Goal: Task Accomplishment & Management: Use online tool/utility

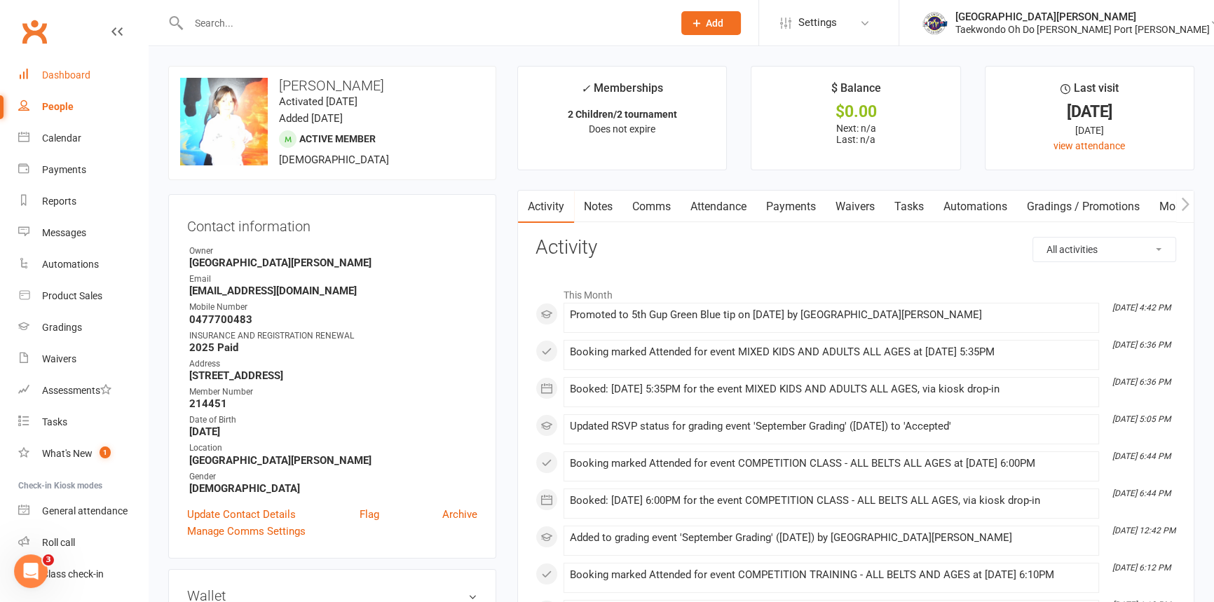
click at [70, 72] on div "Dashboard" at bounding box center [66, 74] width 48 height 11
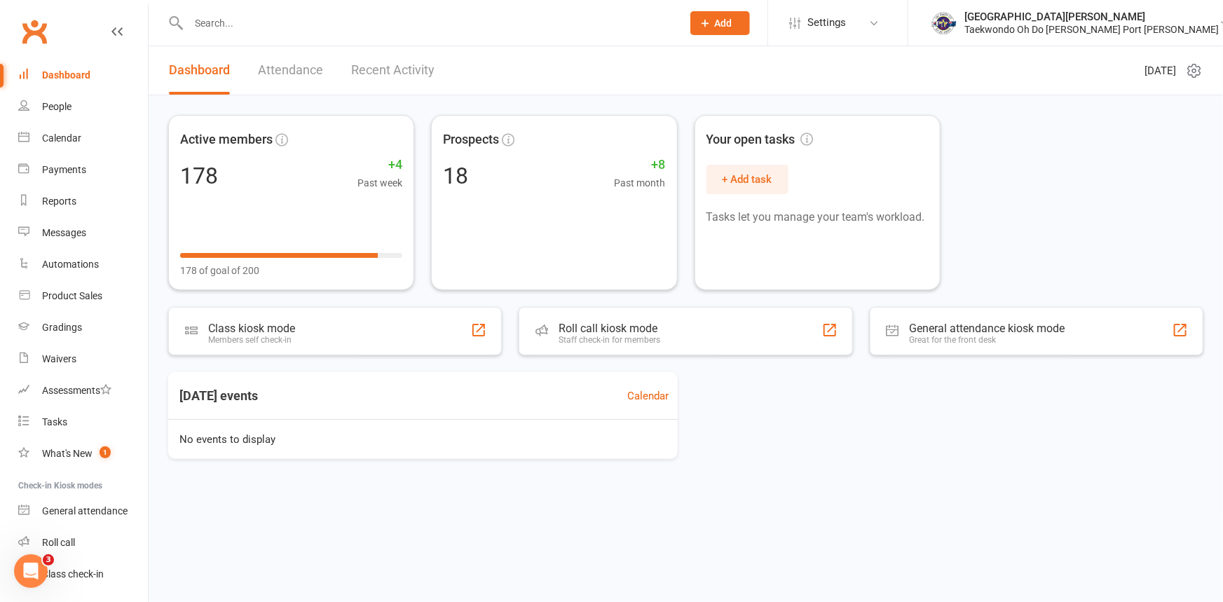
scroll to position [72, 0]
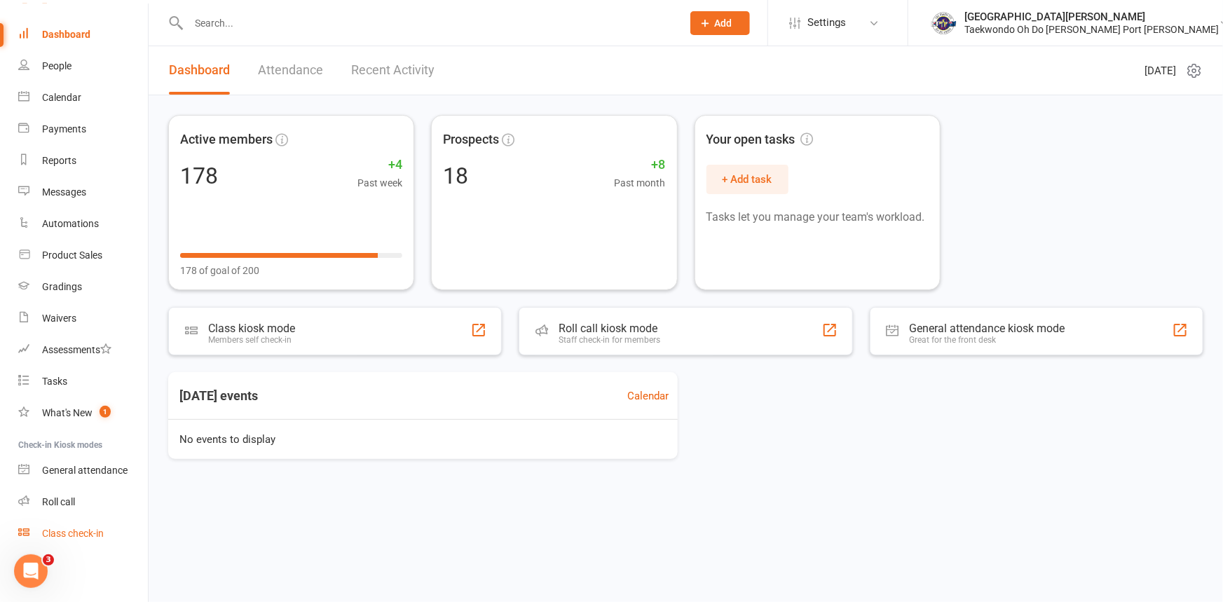
click at [82, 533] on div "Class check-in" at bounding box center [73, 533] width 62 height 11
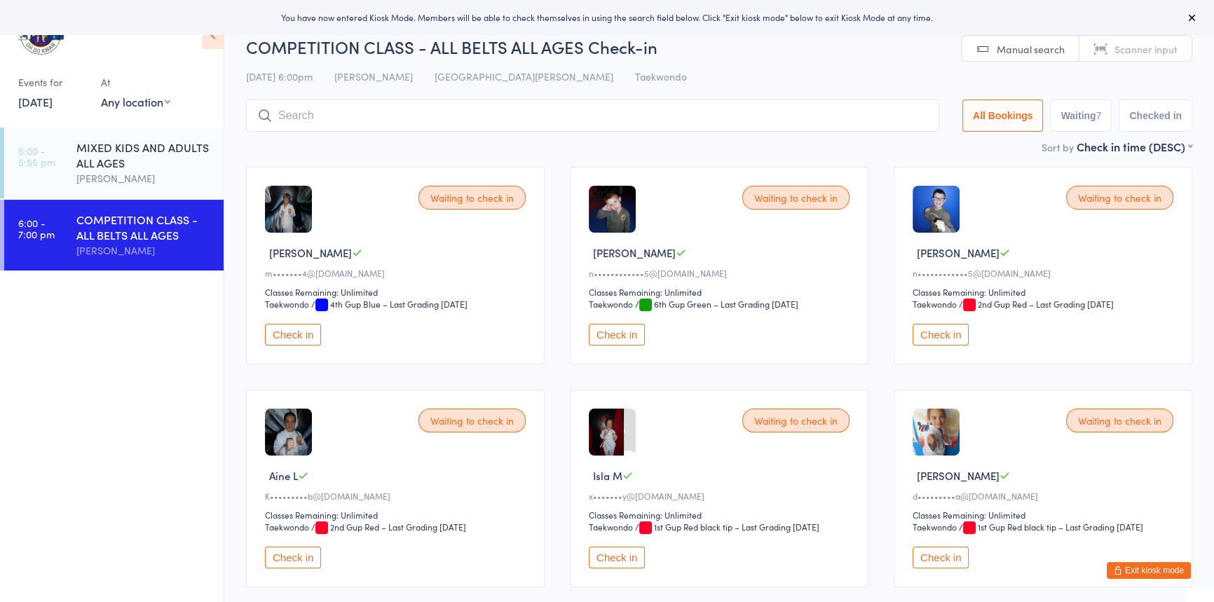
click at [308, 346] on button "Check in" at bounding box center [293, 335] width 56 height 22
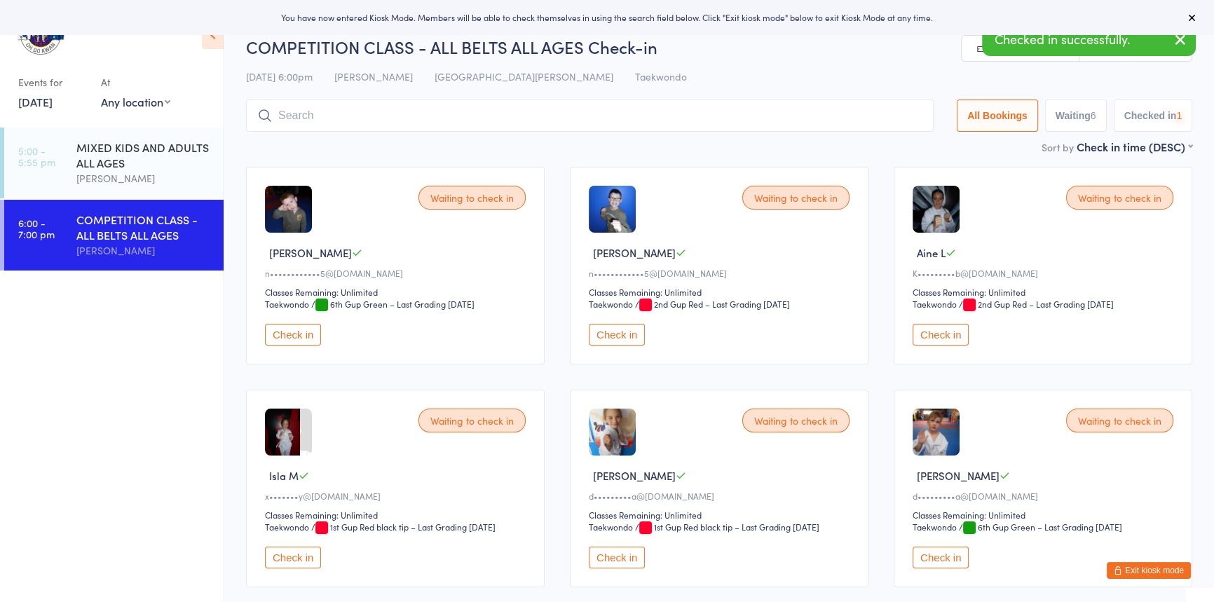
click at [308, 346] on button "Check in" at bounding box center [293, 335] width 56 height 22
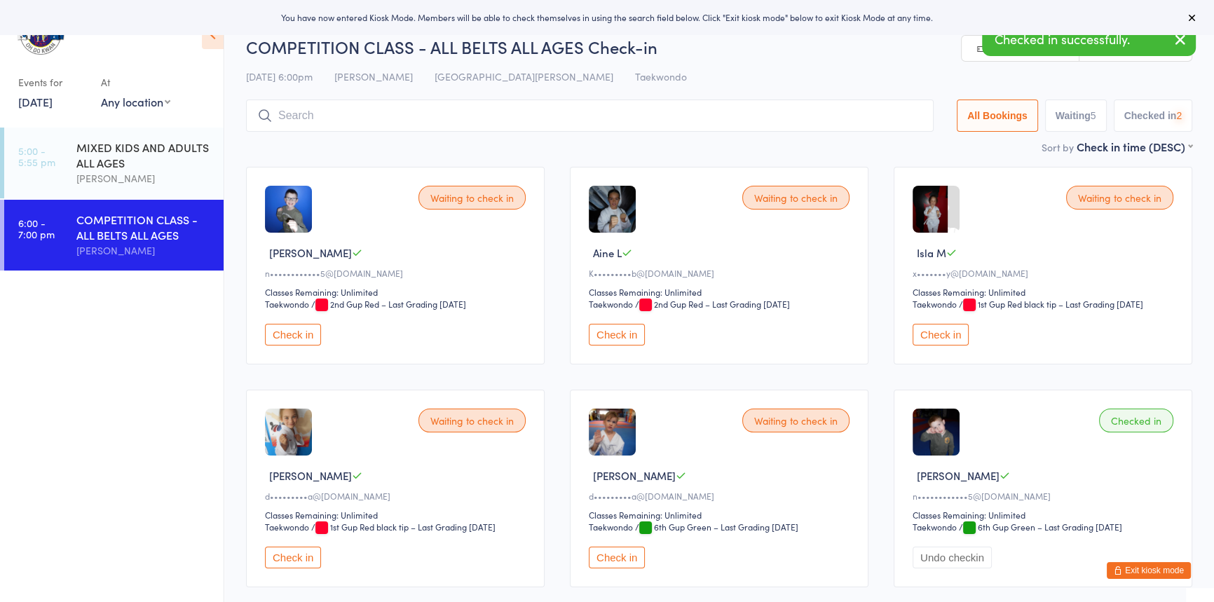
click at [308, 346] on button "Check in" at bounding box center [293, 335] width 56 height 22
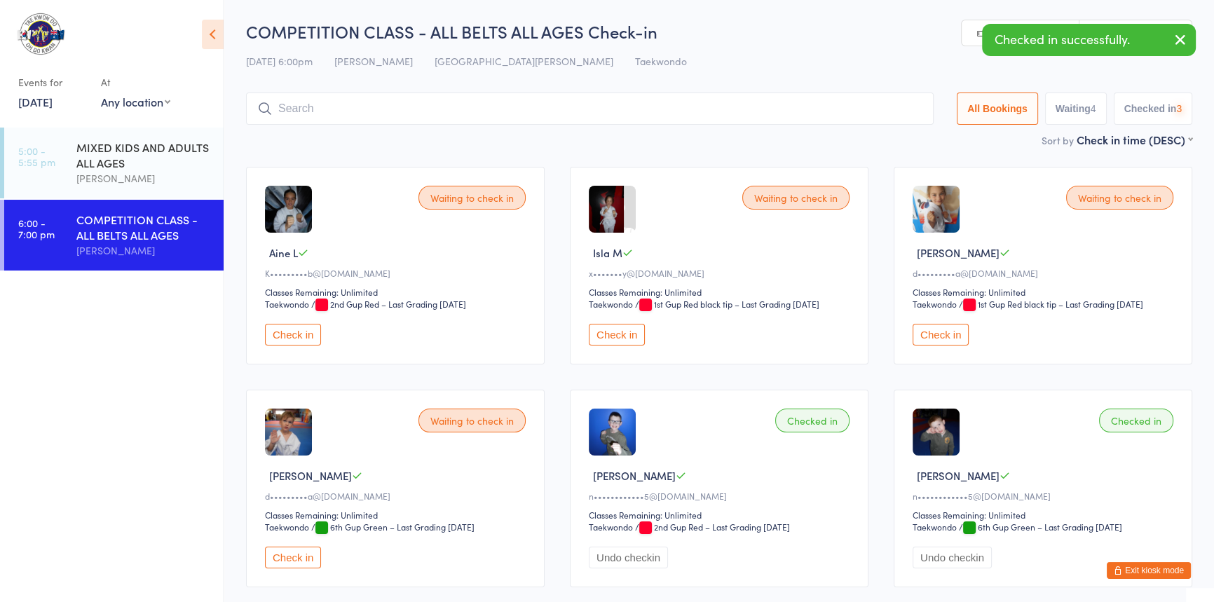
click at [308, 346] on button "Check in" at bounding box center [293, 335] width 56 height 22
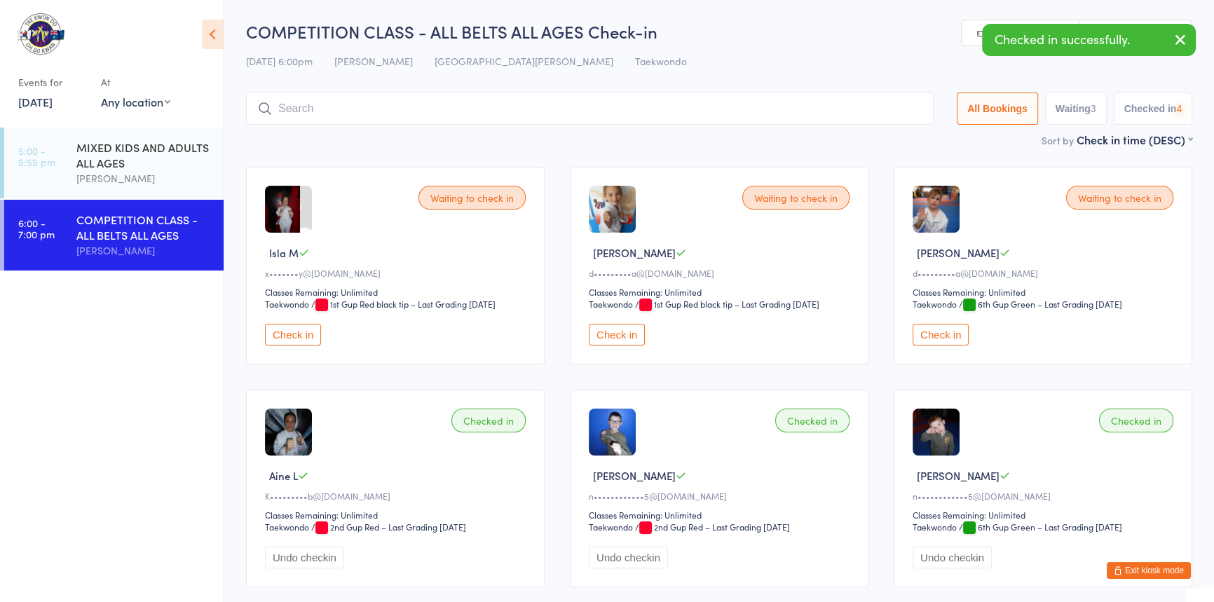
click at [308, 346] on button "Check in" at bounding box center [293, 335] width 56 height 22
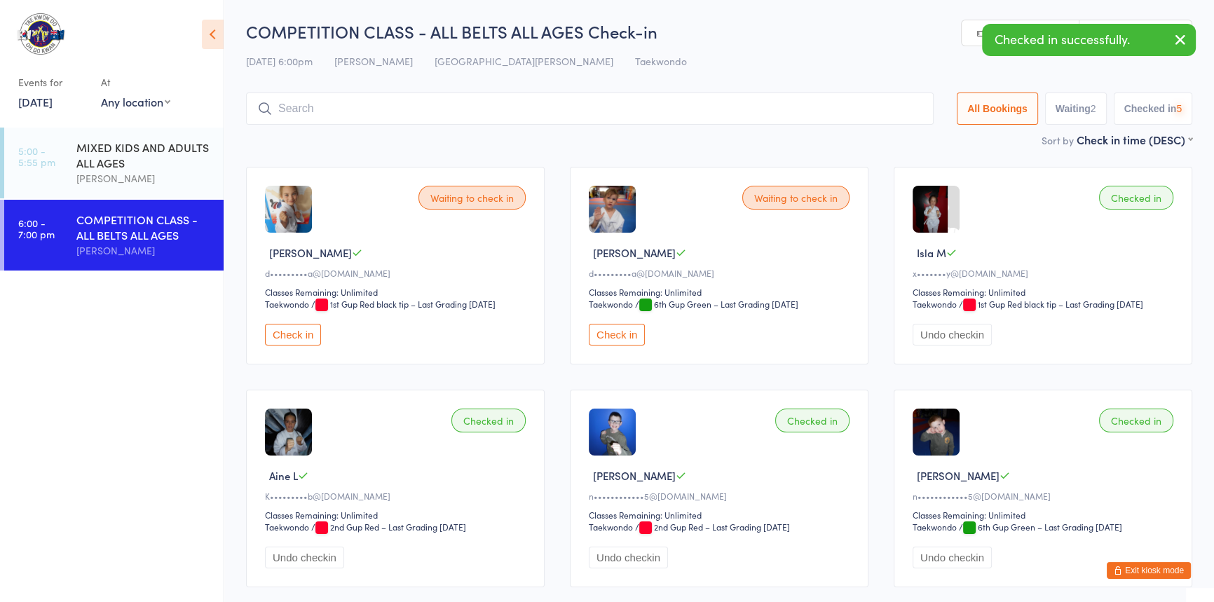
click at [308, 346] on button "Check in" at bounding box center [293, 335] width 56 height 22
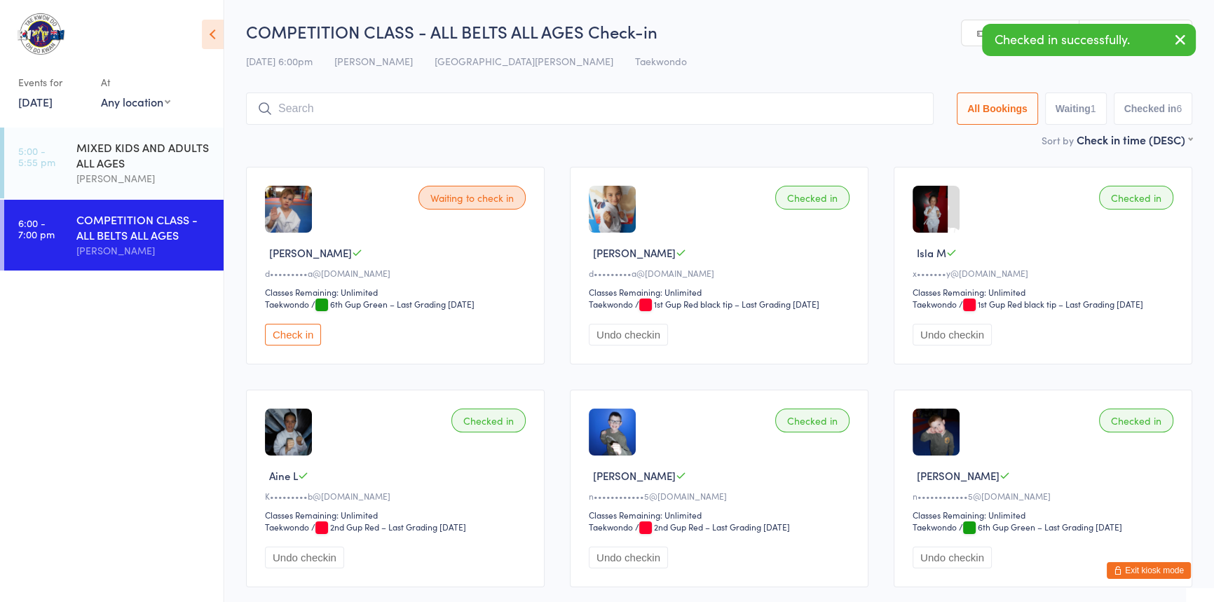
click at [308, 346] on button "Check in" at bounding box center [293, 335] width 56 height 22
click at [312, 112] on input "search" at bounding box center [592, 109] width 693 height 32
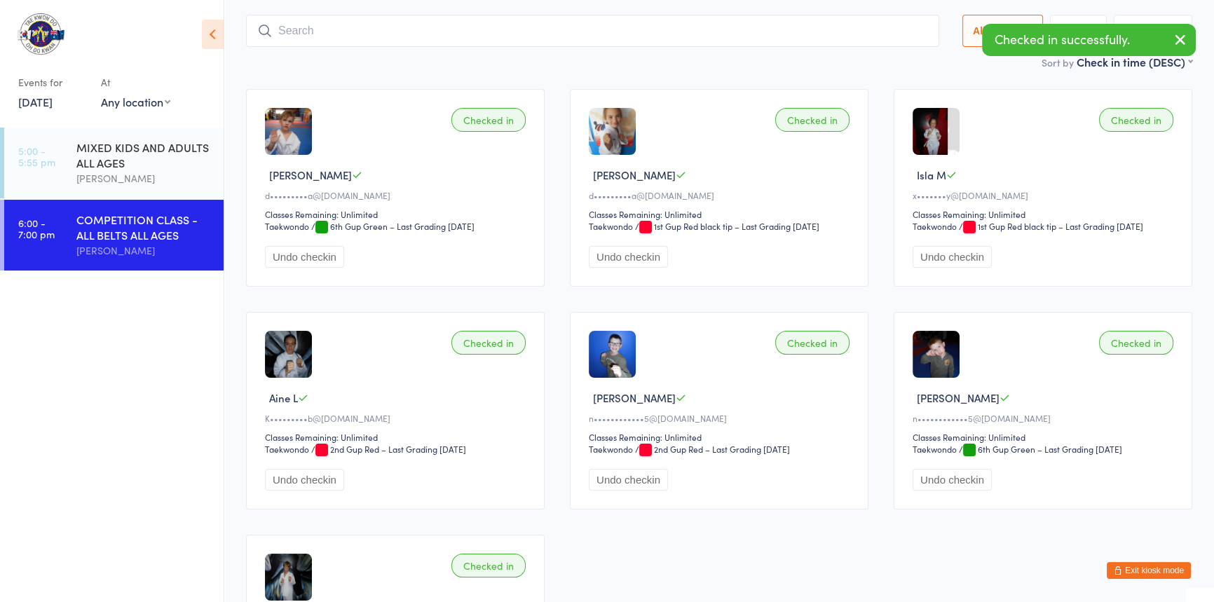
scroll to position [93, 0]
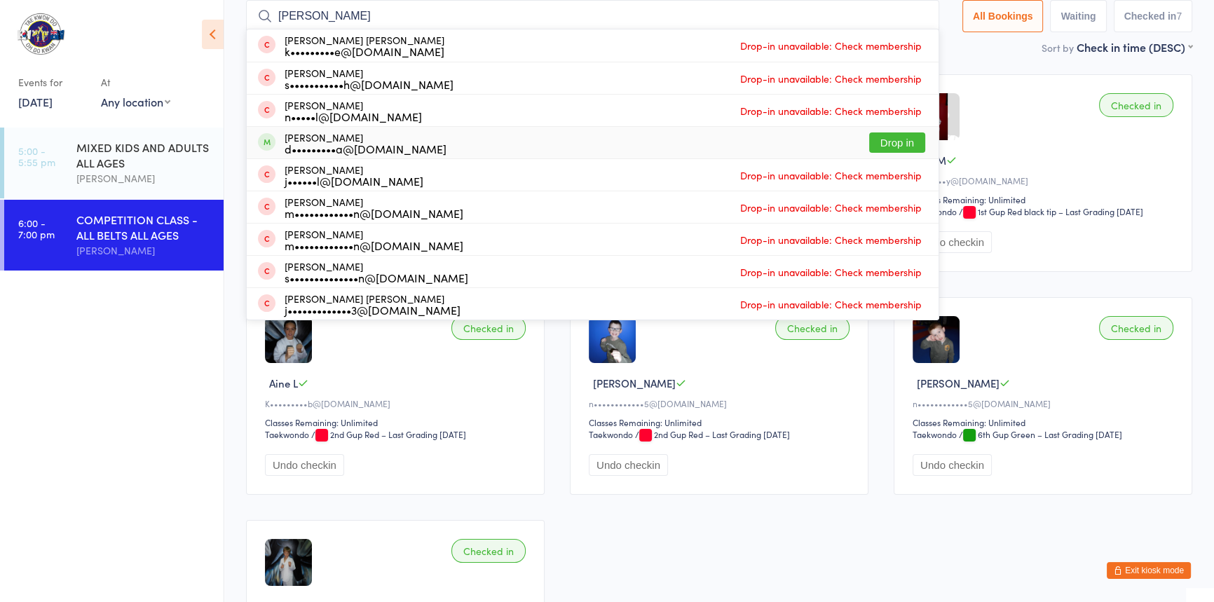
type input "peter"
click at [869, 139] on button "Drop in" at bounding box center [897, 143] width 56 height 20
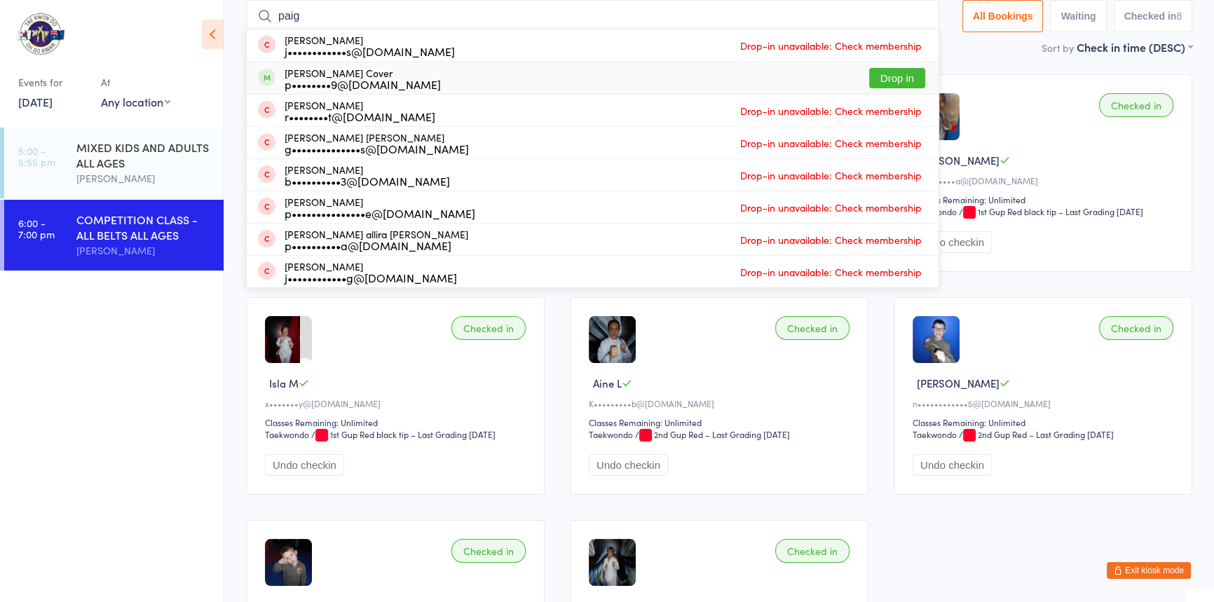
type input "paig"
click at [869, 72] on button "Drop in" at bounding box center [897, 78] width 56 height 20
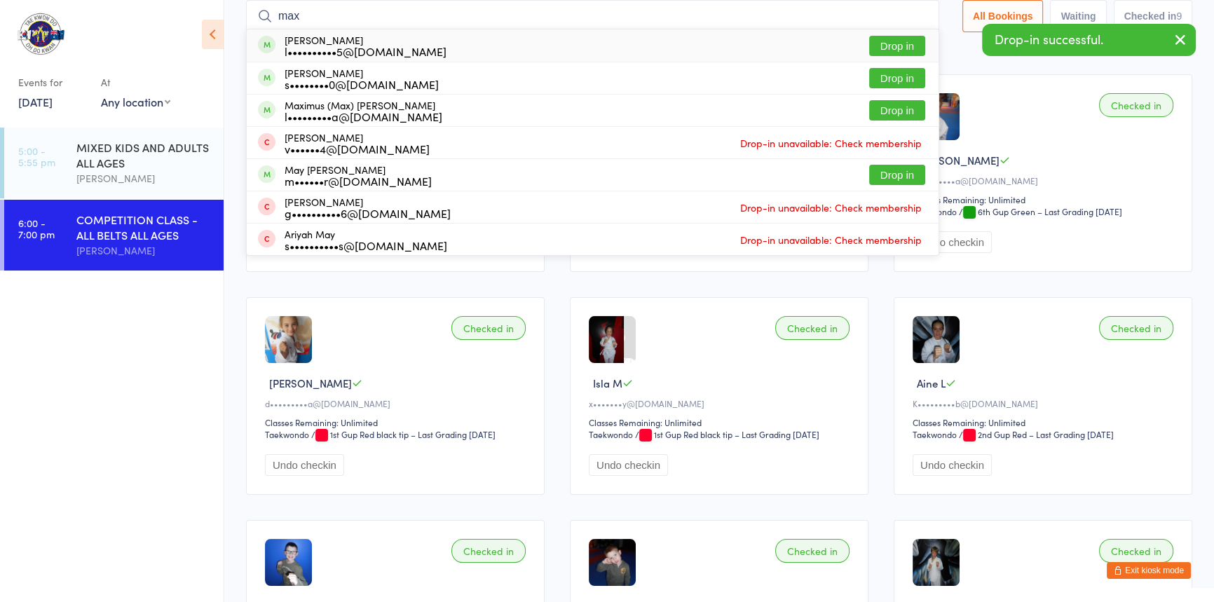
type input "max"
click at [869, 42] on button "Drop in" at bounding box center [897, 46] width 56 height 20
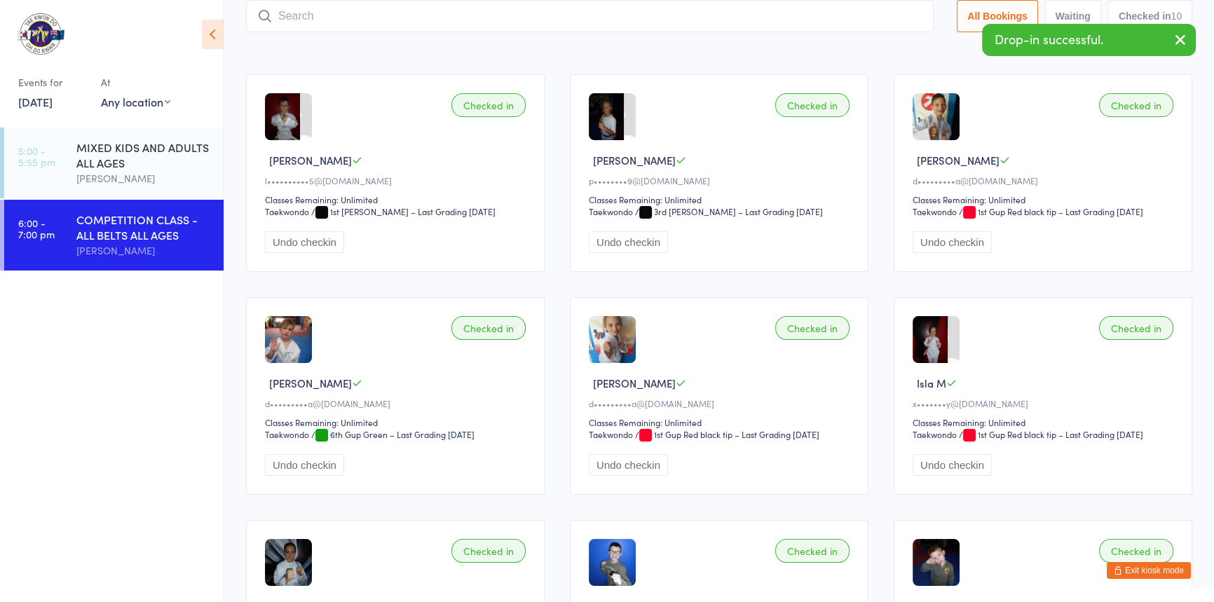
type input "a"
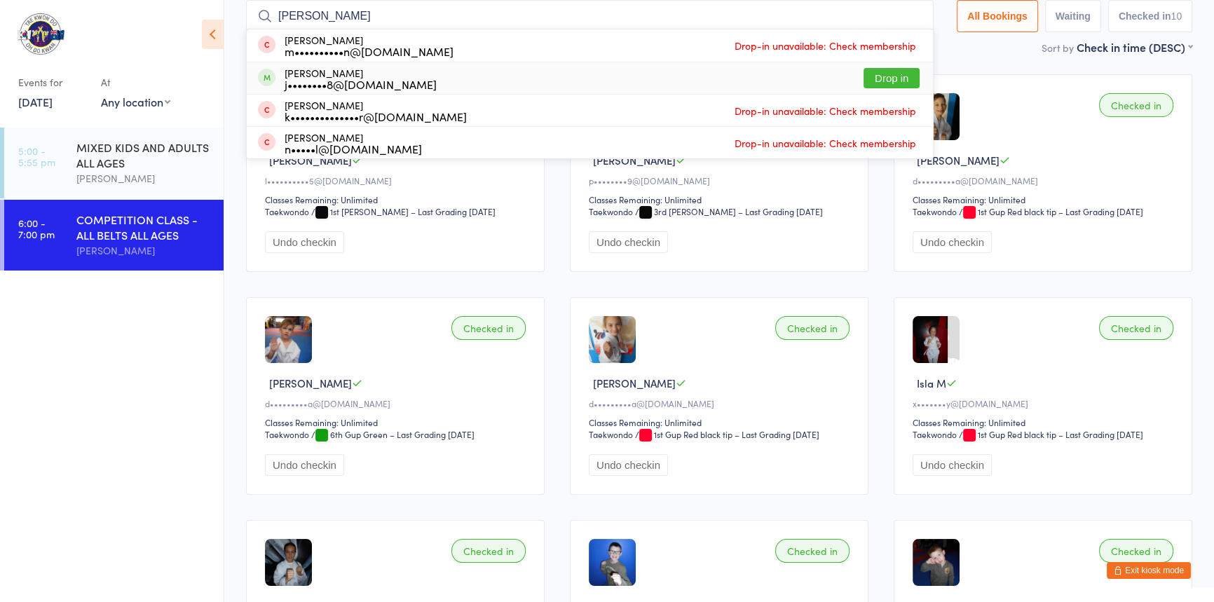
type input "xavier"
click at [866, 74] on button "Drop in" at bounding box center [892, 78] width 56 height 20
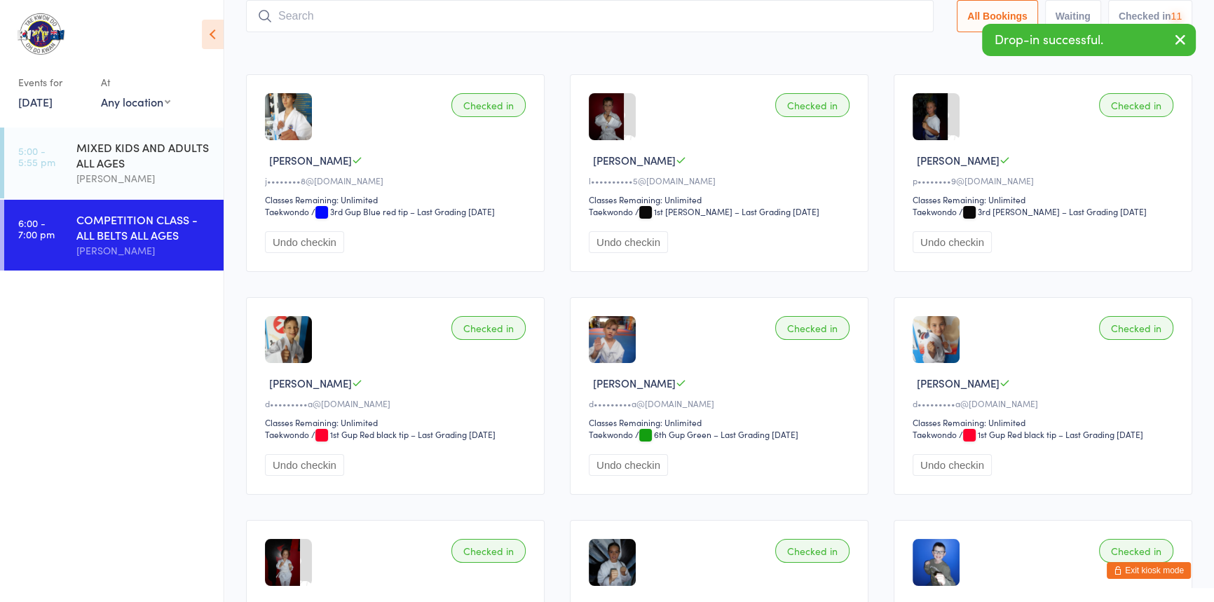
click at [308, 23] on input "search" at bounding box center [590, 16] width 688 height 32
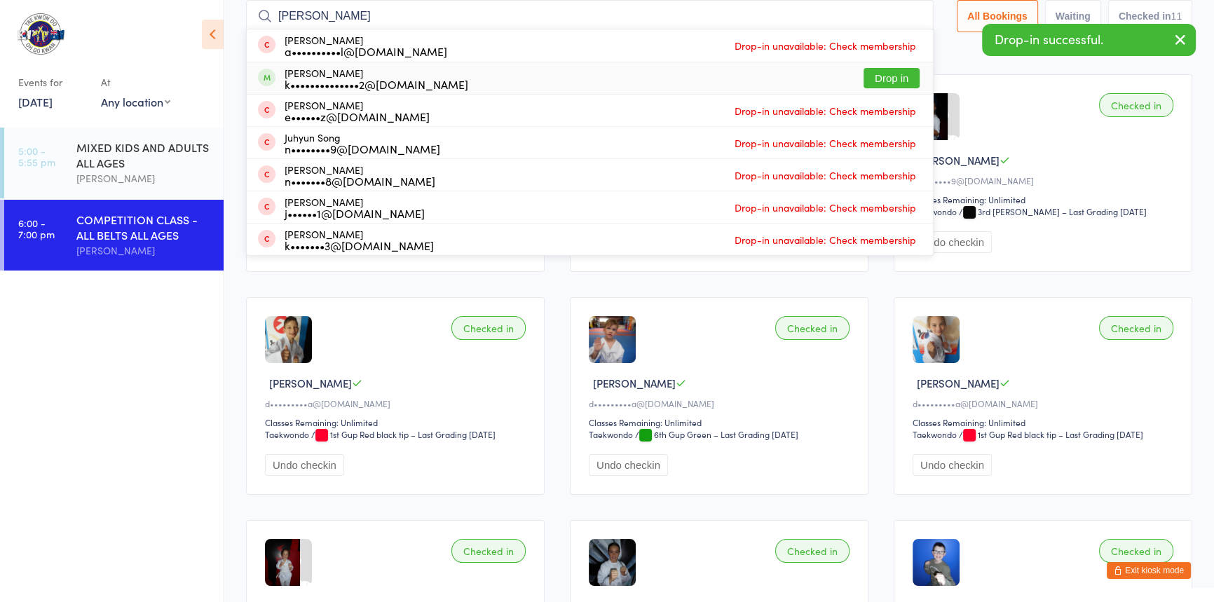
type input "sonny"
click at [864, 76] on button "Drop in" at bounding box center [892, 78] width 56 height 20
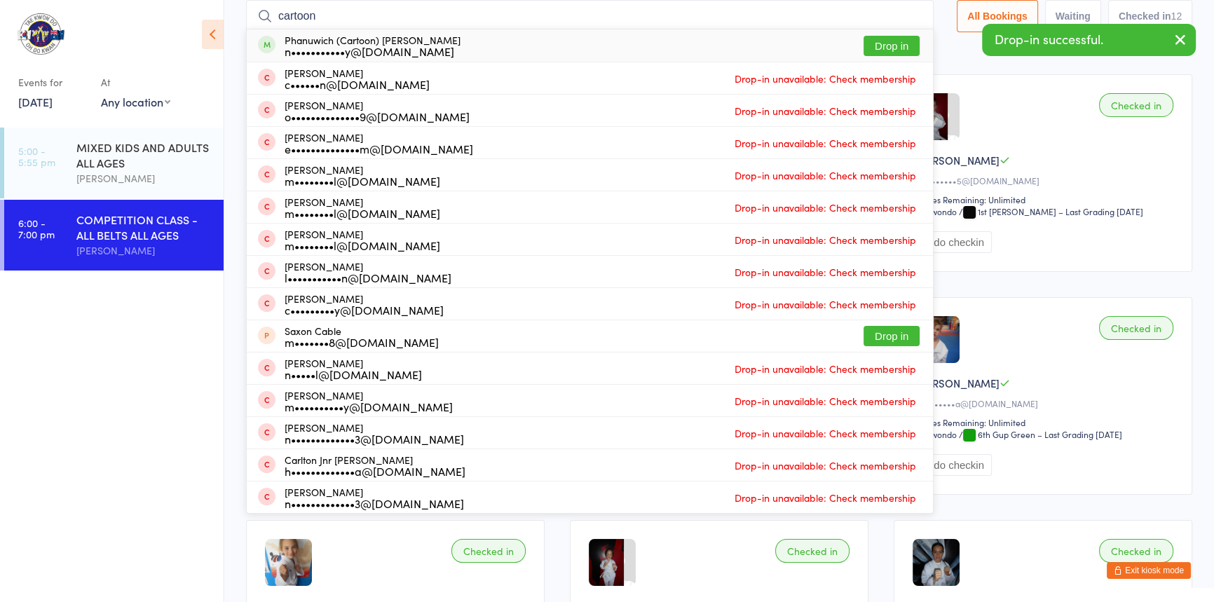
type input "cartoon"
click at [864, 41] on button "Drop in" at bounding box center [892, 46] width 56 height 20
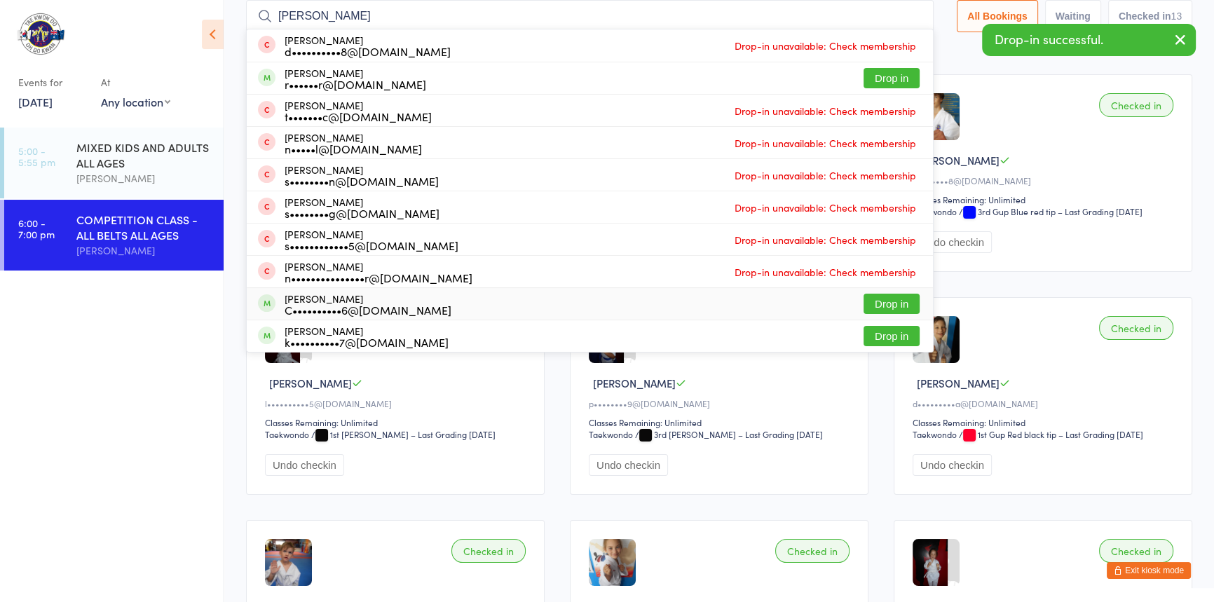
type input "chloe"
click at [864, 300] on button "Drop in" at bounding box center [892, 304] width 56 height 20
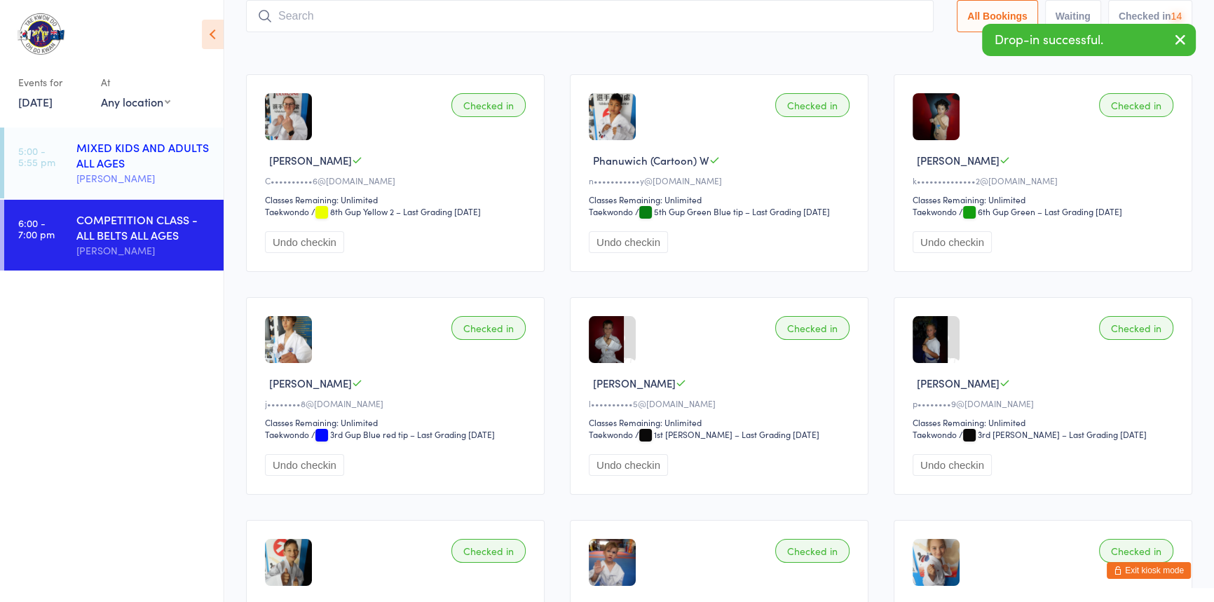
click at [150, 171] on div "[PERSON_NAME]" at bounding box center [143, 178] width 135 height 16
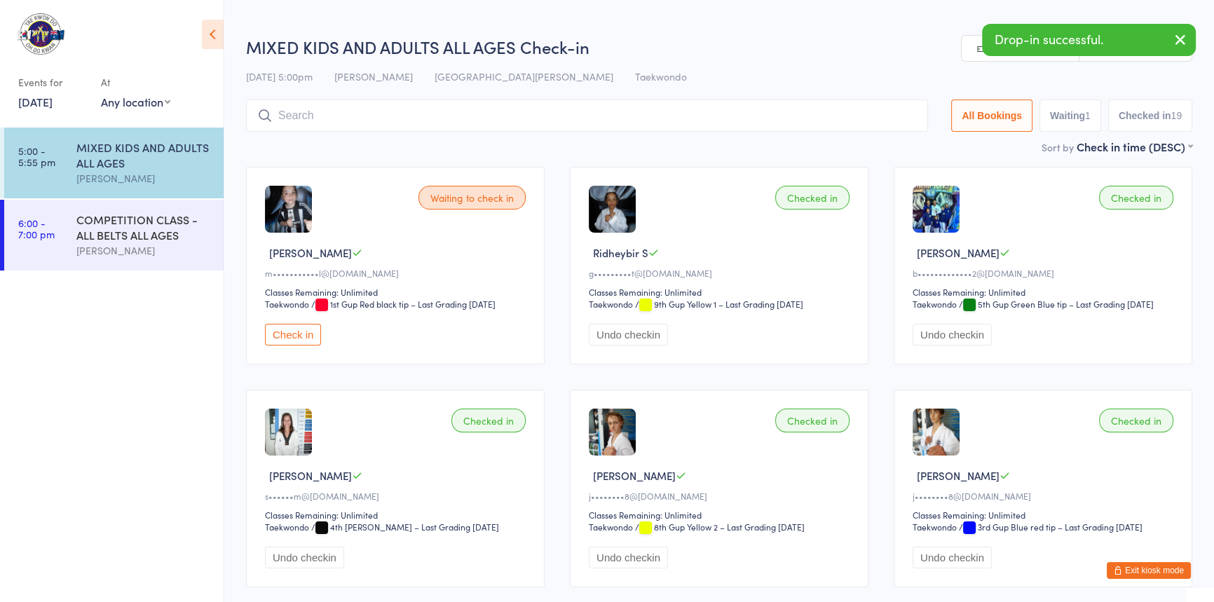
click at [310, 115] on input "search" at bounding box center [587, 116] width 682 height 32
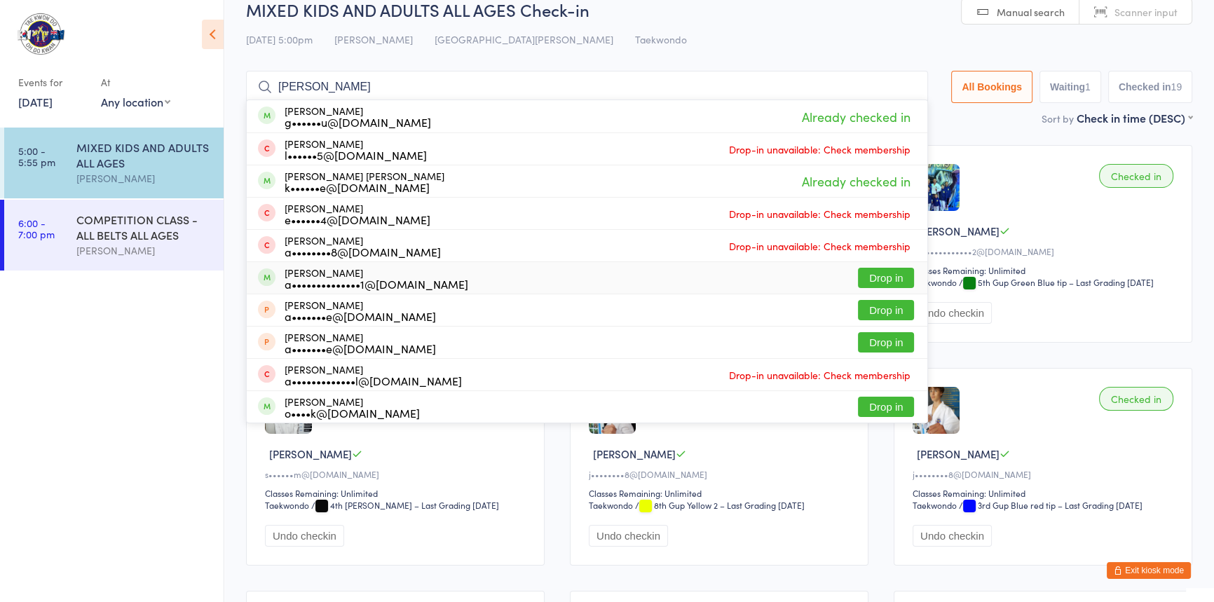
type input "andrew"
click at [858, 272] on button "Drop in" at bounding box center [886, 278] width 56 height 20
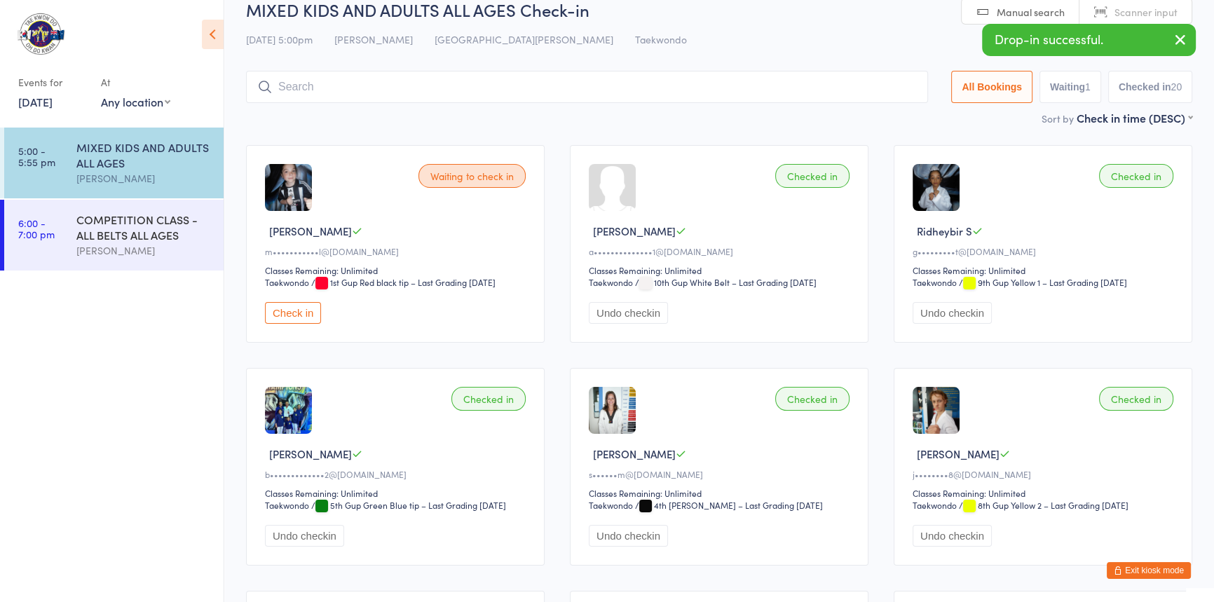
click at [1114, 566] on icon "button" at bounding box center [1118, 570] width 8 height 8
